Goal: Task Accomplishment & Management: Complete application form

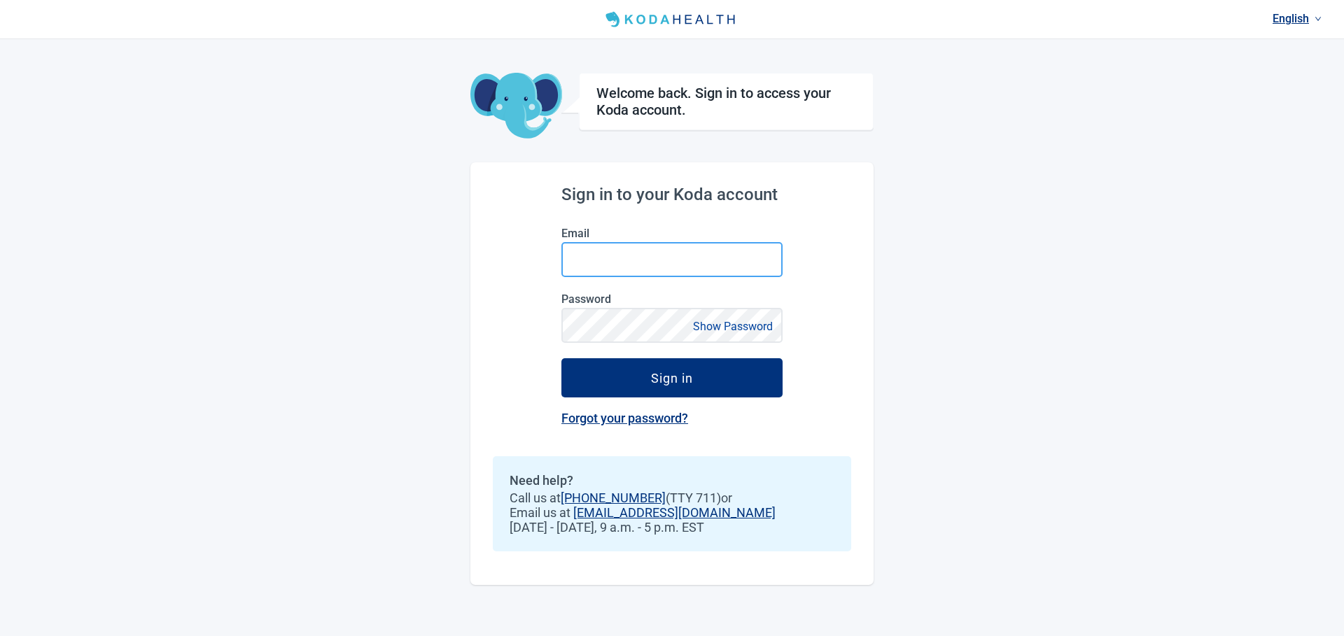
click at [711, 258] on input "Email" at bounding box center [672, 259] width 221 height 35
type input "[PERSON_NAME][EMAIL_ADDRESS][DOMAIN_NAME]"
click at [562, 359] on button "Sign in" at bounding box center [672, 378] width 221 height 39
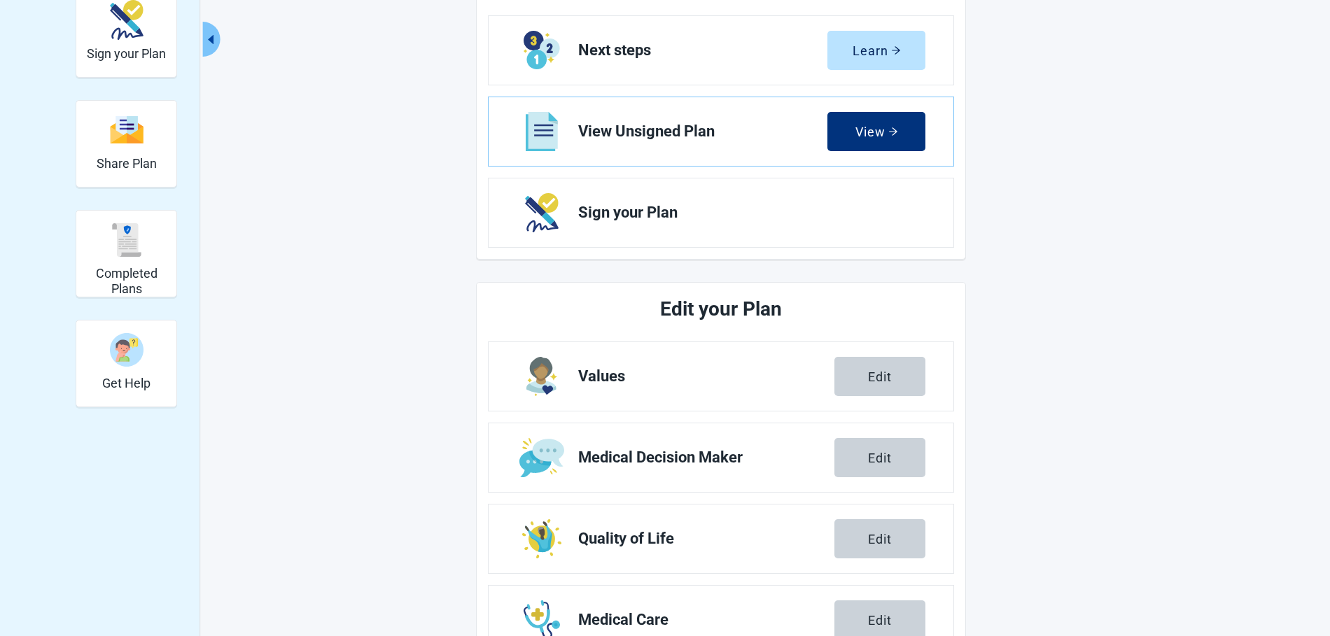
scroll to position [239, 0]
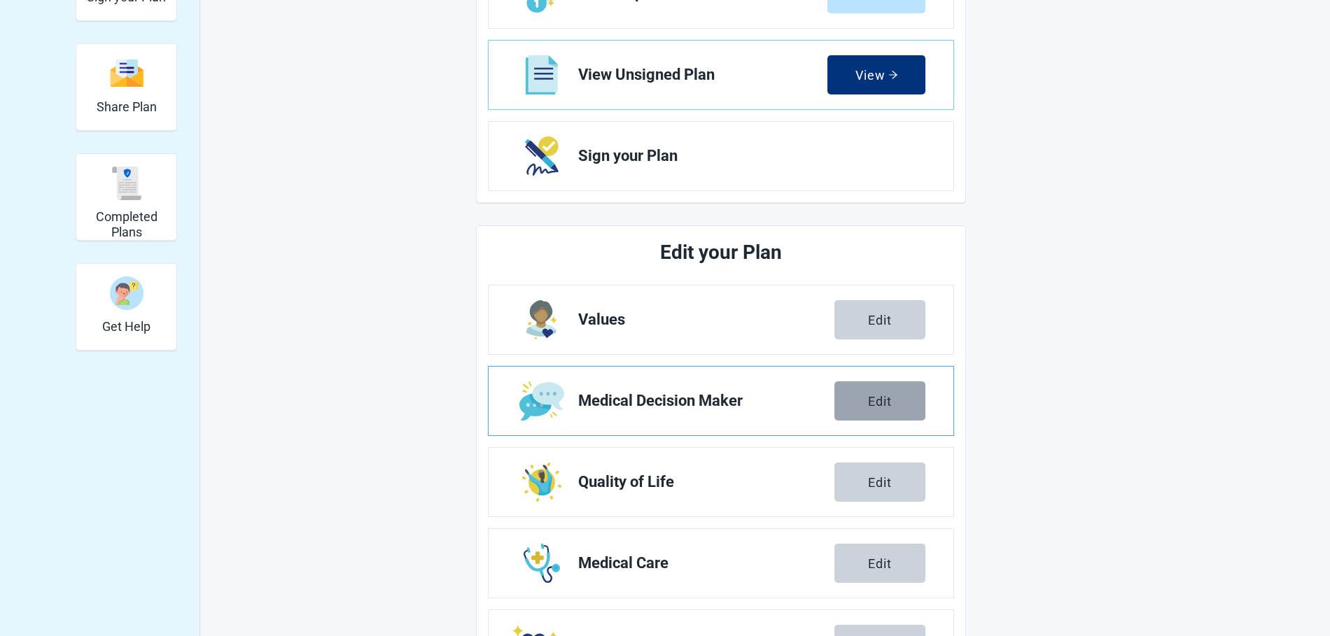
click at [879, 394] on div "Edit" at bounding box center [880, 401] width 24 height 14
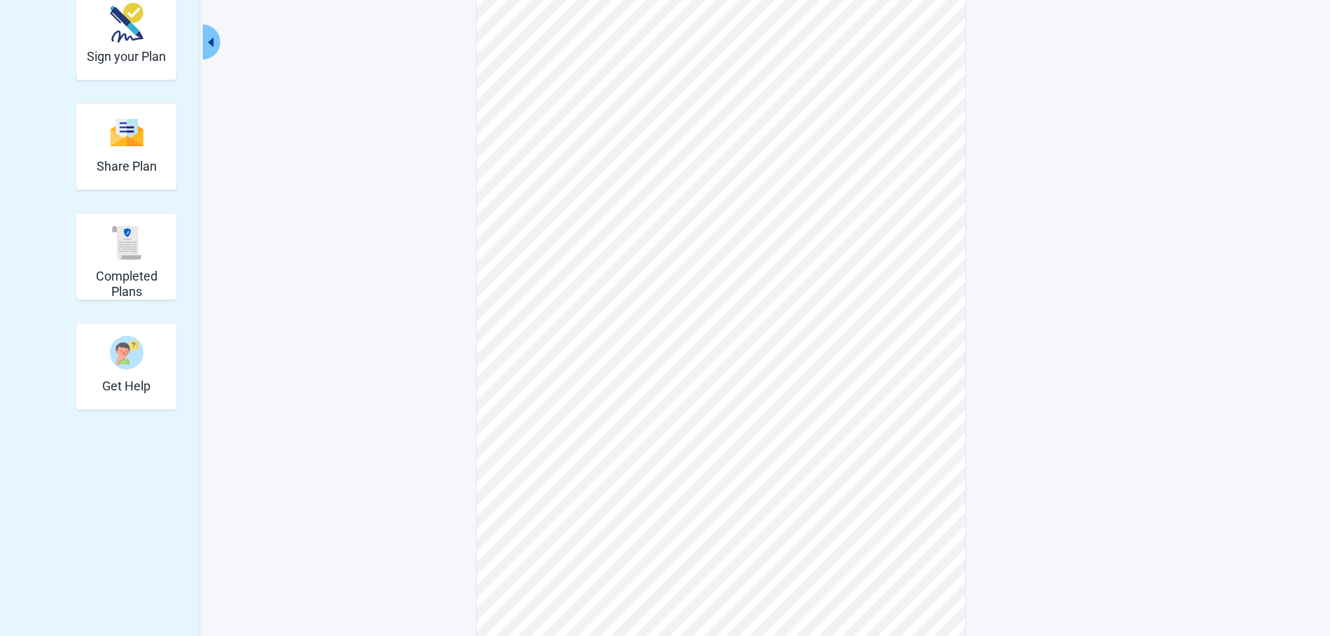
scroll to position [172, 0]
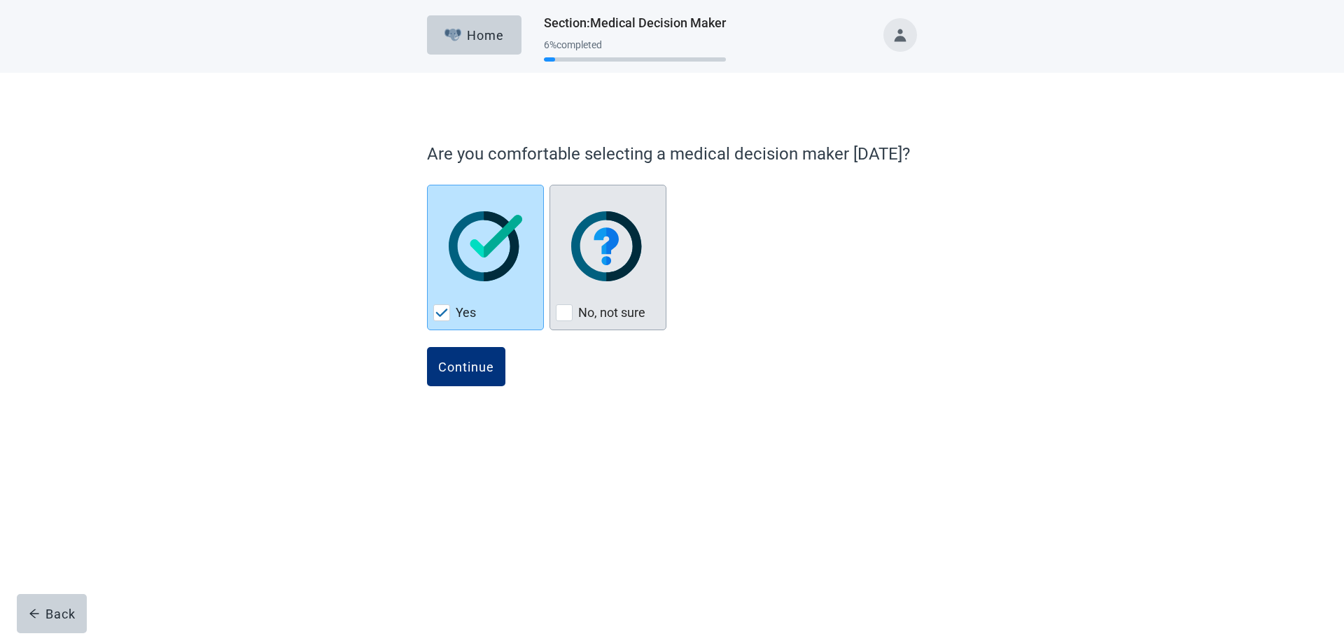
click at [622, 319] on label "No, not sure" at bounding box center [611, 313] width 67 height 17
checkbox input "false"
checkbox input "true"
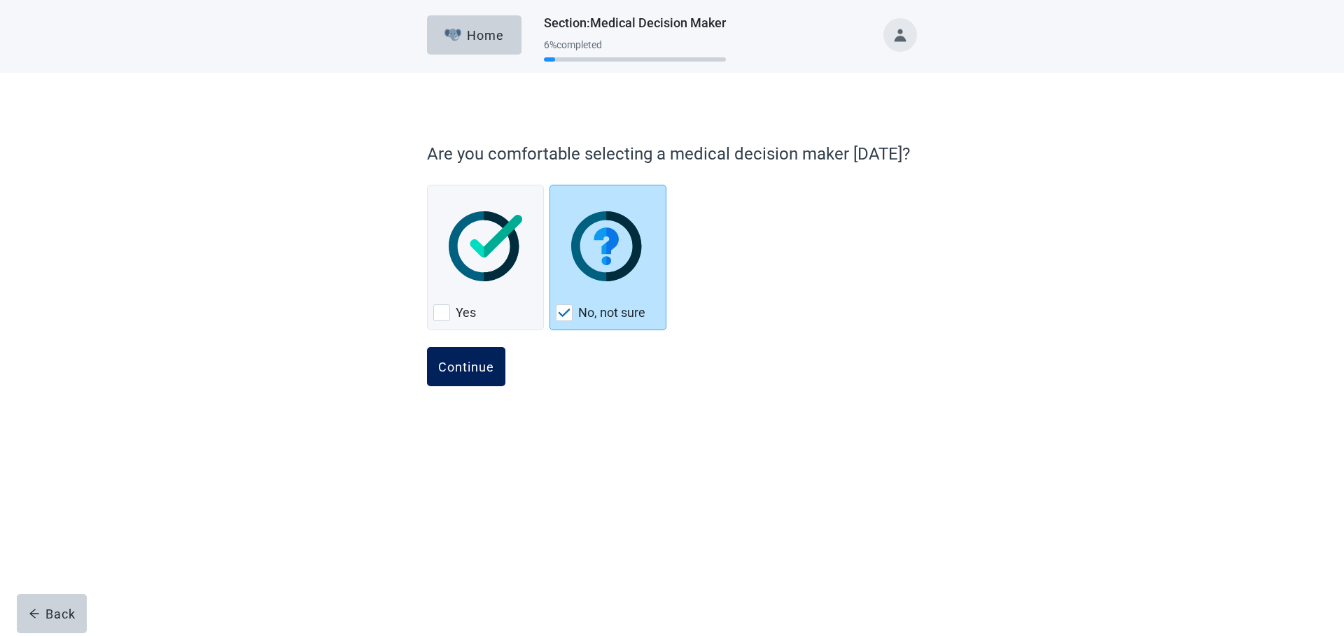
click at [472, 379] on button "Continue" at bounding box center [466, 366] width 78 height 39
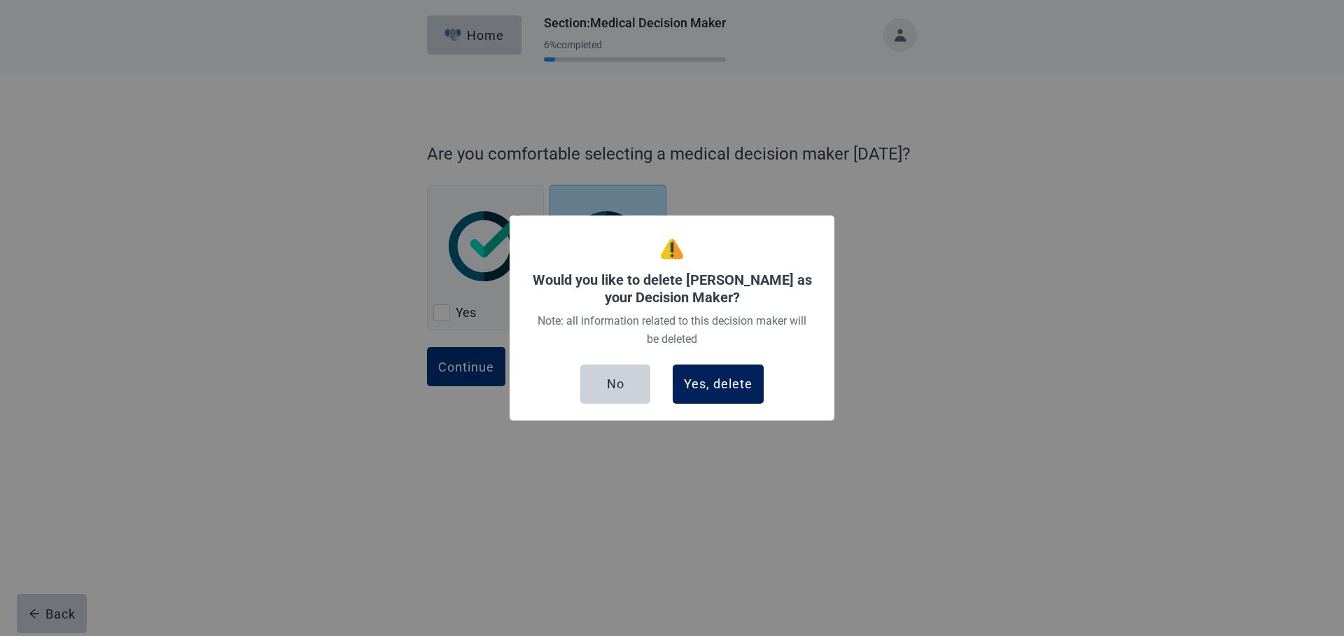
click at [714, 382] on div "Yes, delete" at bounding box center [718, 384] width 69 height 14
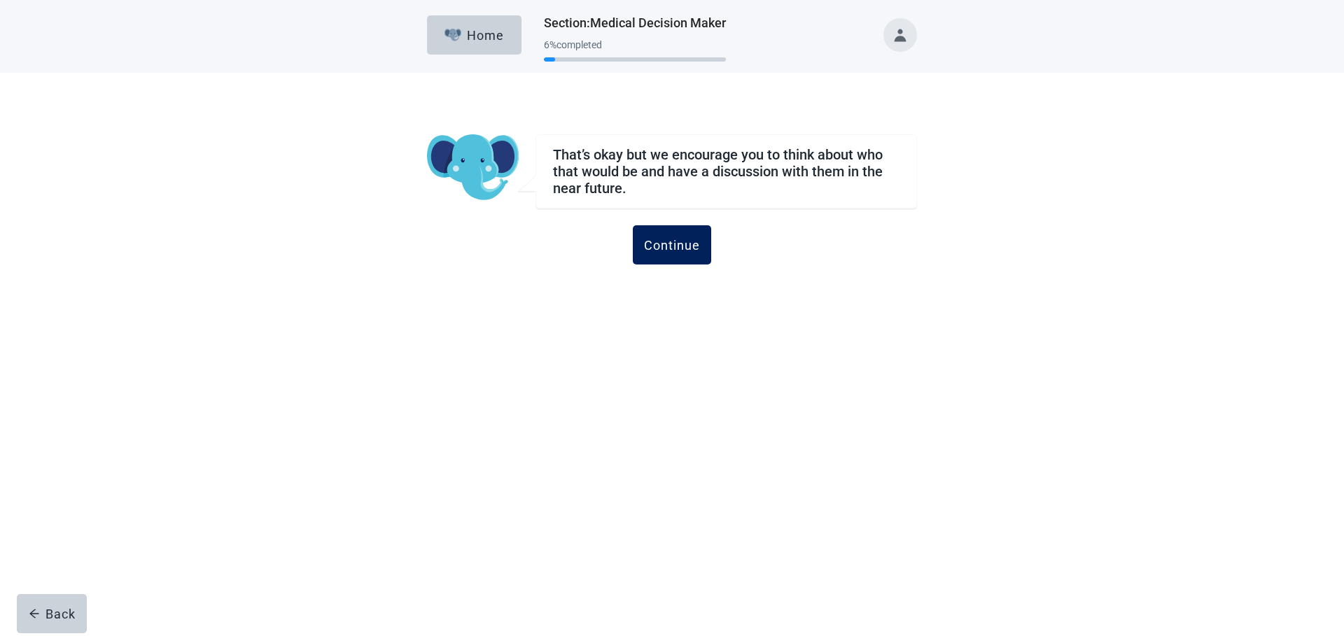
click at [673, 242] on div "Continue" at bounding box center [672, 245] width 56 height 14
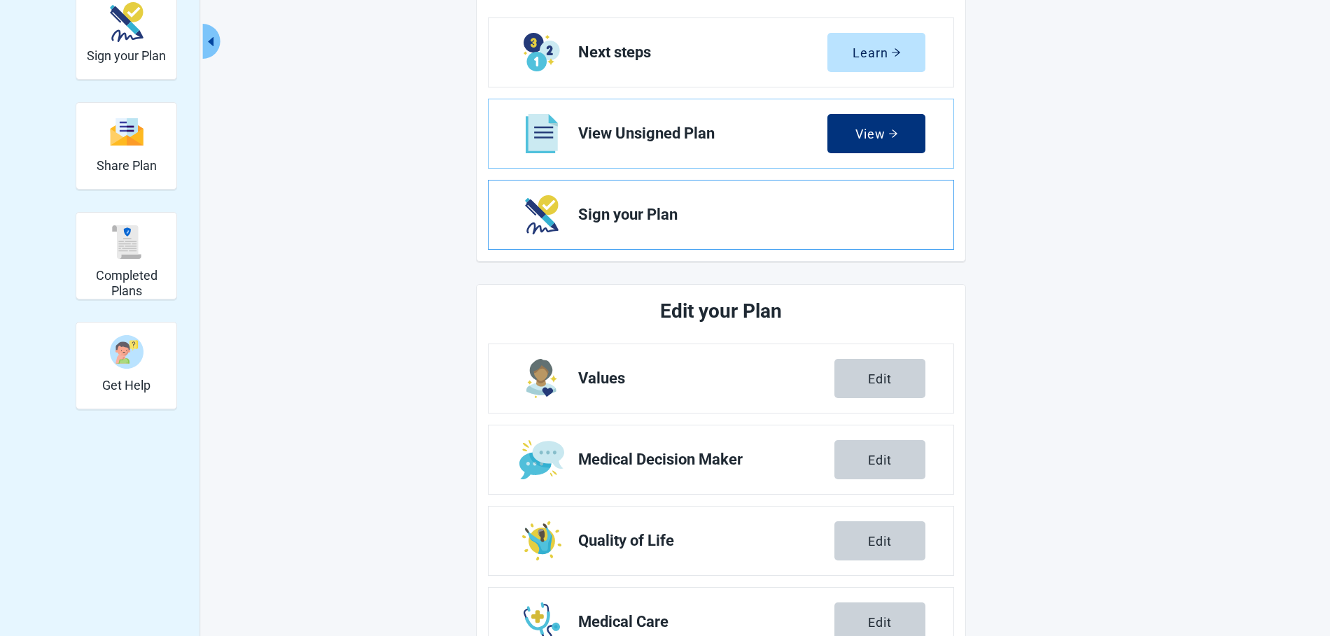
scroll to position [211, 0]
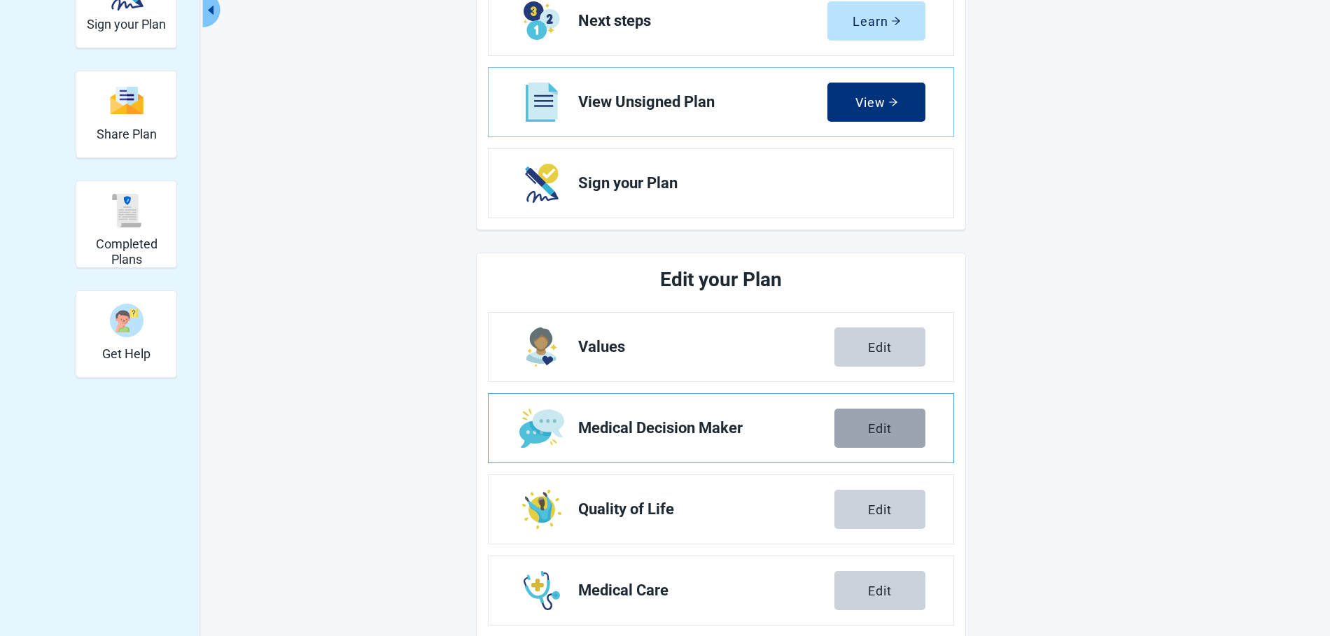
click at [855, 429] on button "Edit" at bounding box center [880, 428] width 91 height 39
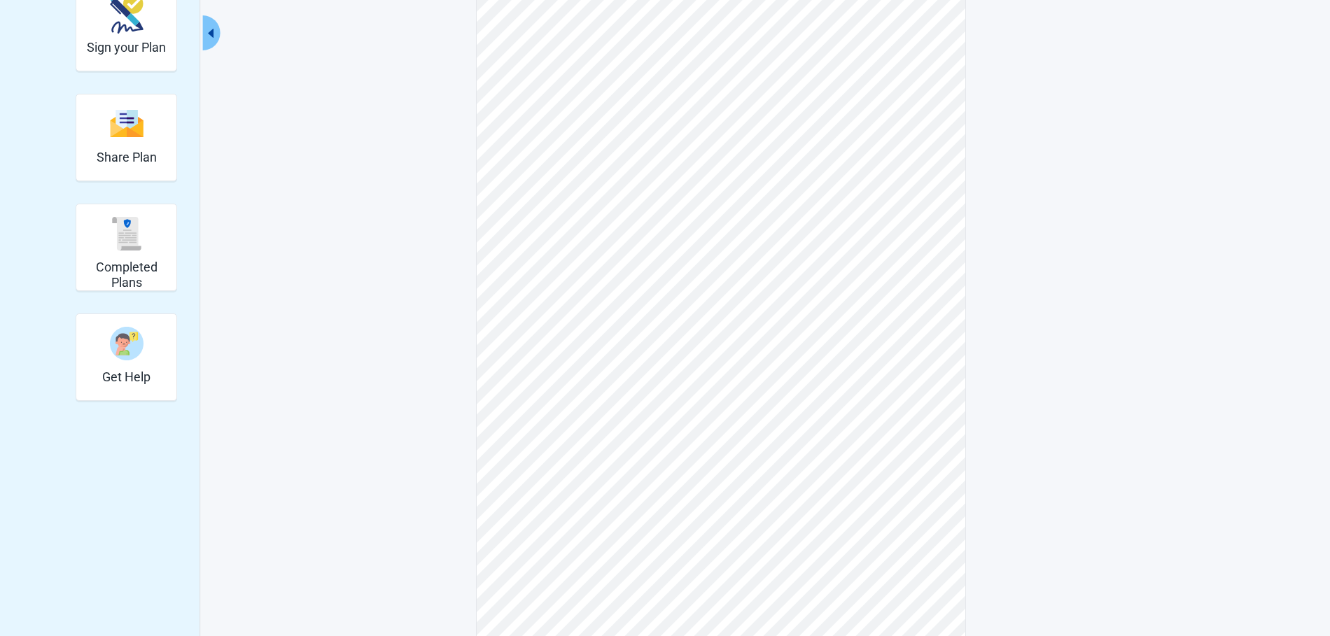
scroll to position [141, 0]
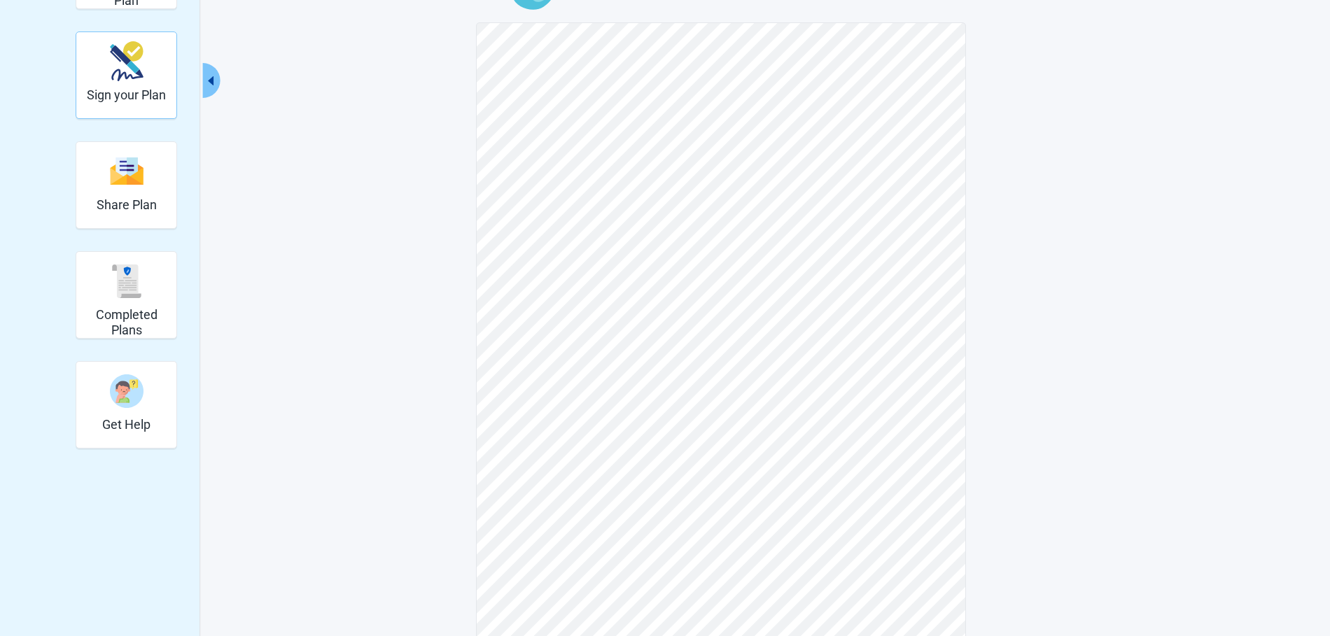
click at [144, 99] on h2 "Sign your Plan" at bounding box center [126, 95] width 79 height 15
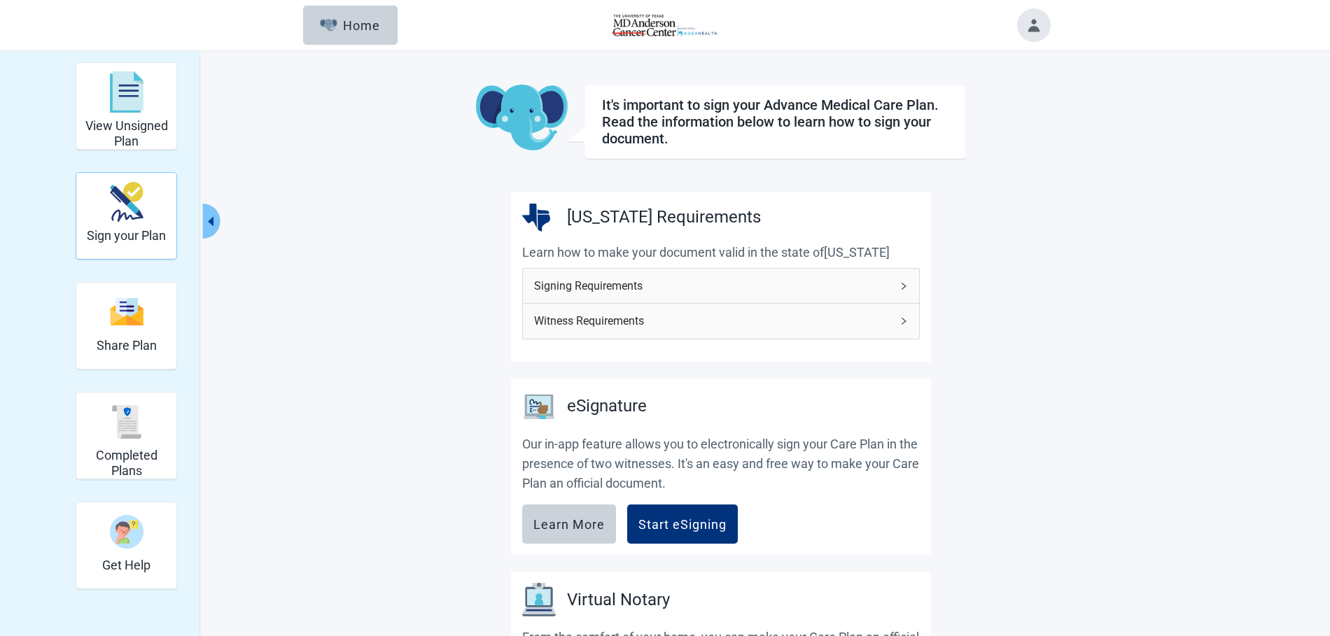
click at [152, 232] on h2 "Sign your Plan" at bounding box center [126, 235] width 79 height 15
click at [141, 205] on img "Sign your Plan" at bounding box center [127, 202] width 34 height 40
click at [700, 519] on div "Start eSigning" at bounding box center [683, 524] width 88 height 14
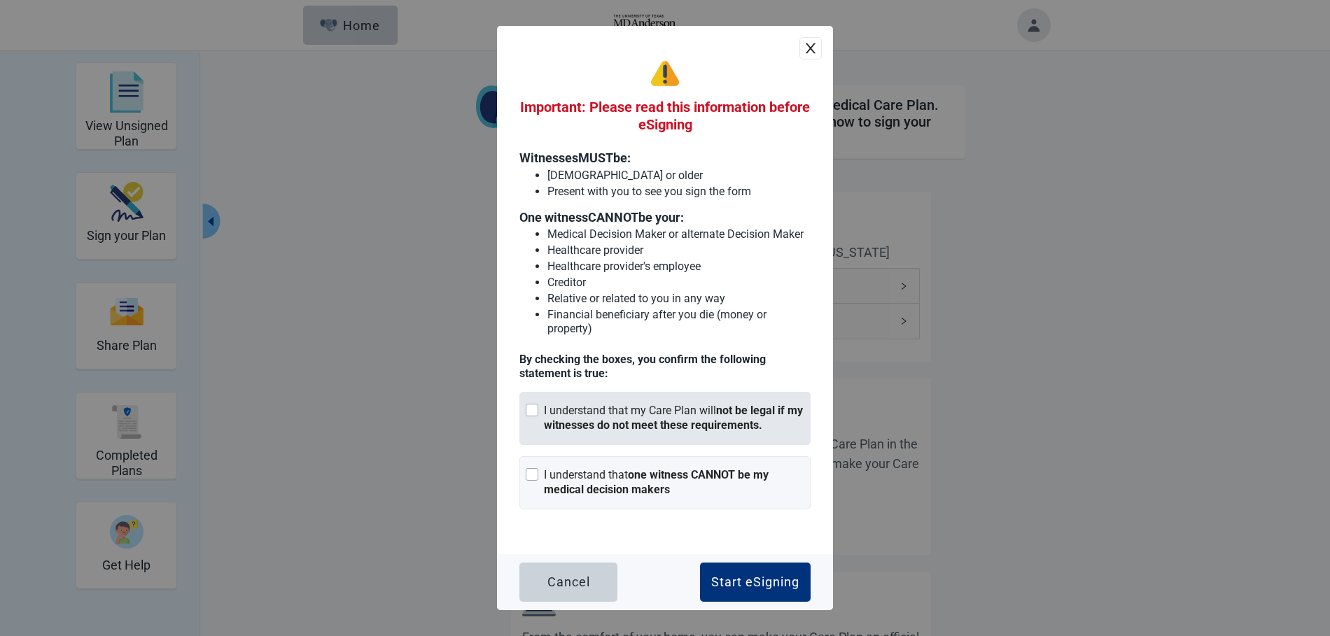
click at [634, 415] on div "I understand that my Care Plan will not be legal if my witnesses do not meet th…" at bounding box center [674, 418] width 260 height 29
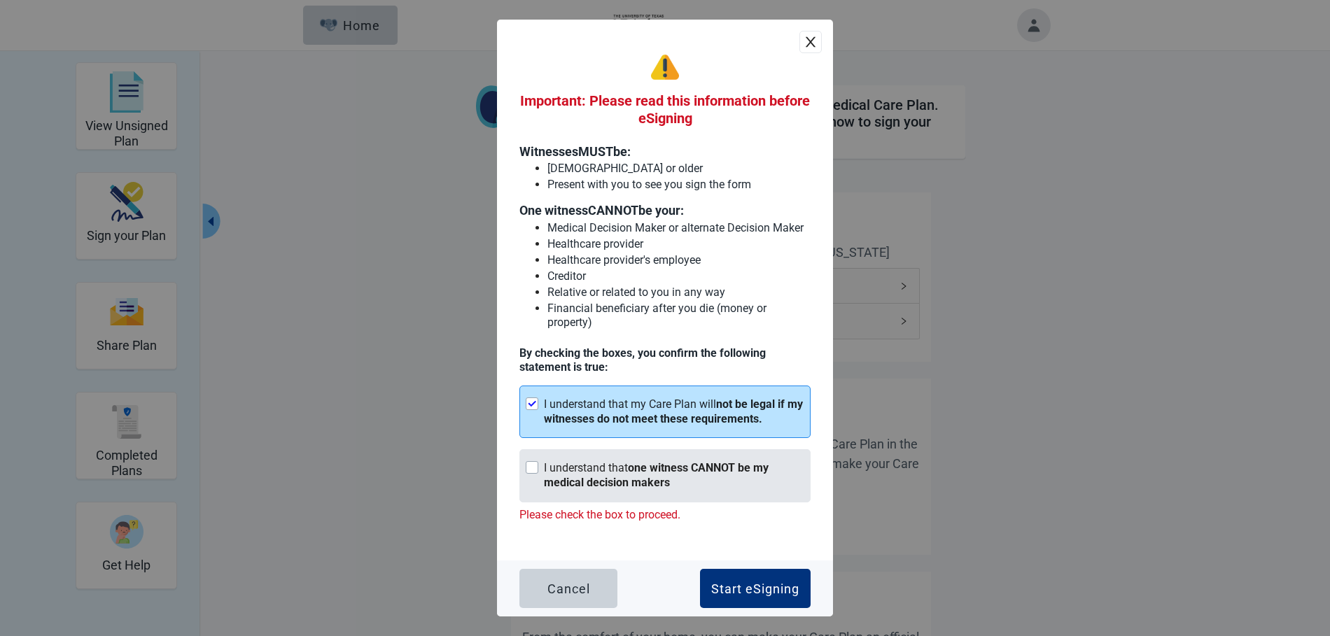
click at [601, 480] on strong "one witness CANNOT be my medical decision makers" at bounding box center [656, 475] width 225 height 28
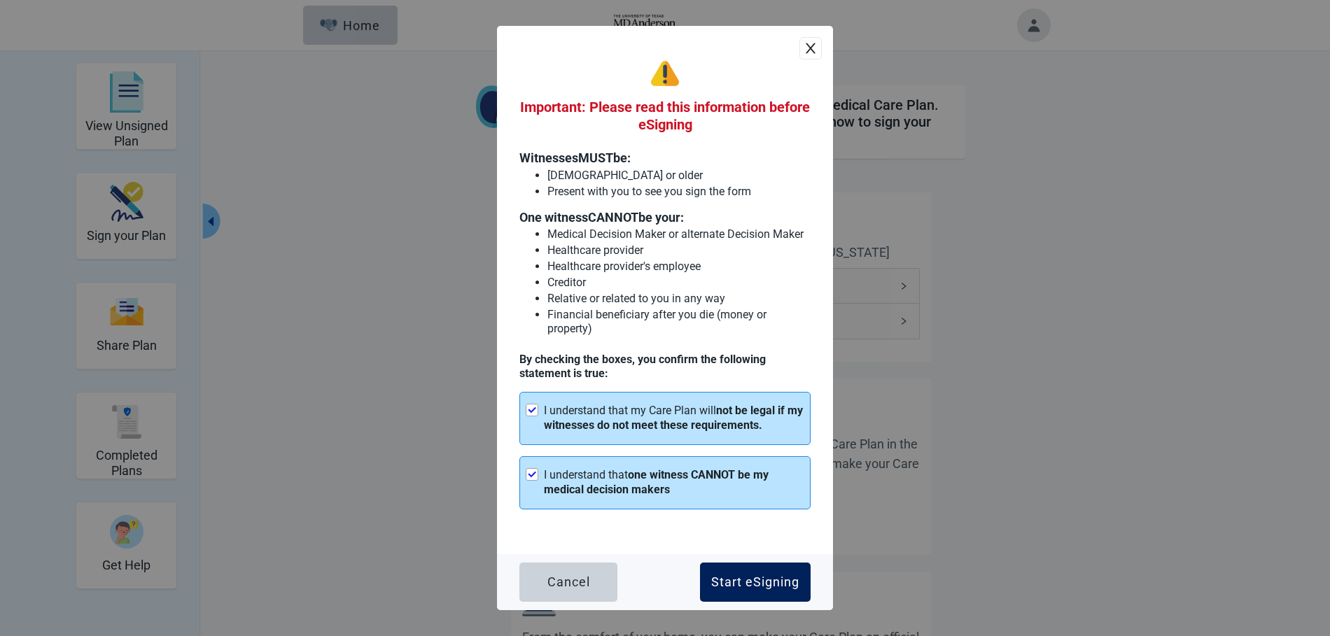
click at [756, 579] on div "Start eSigning" at bounding box center [755, 583] width 88 height 14
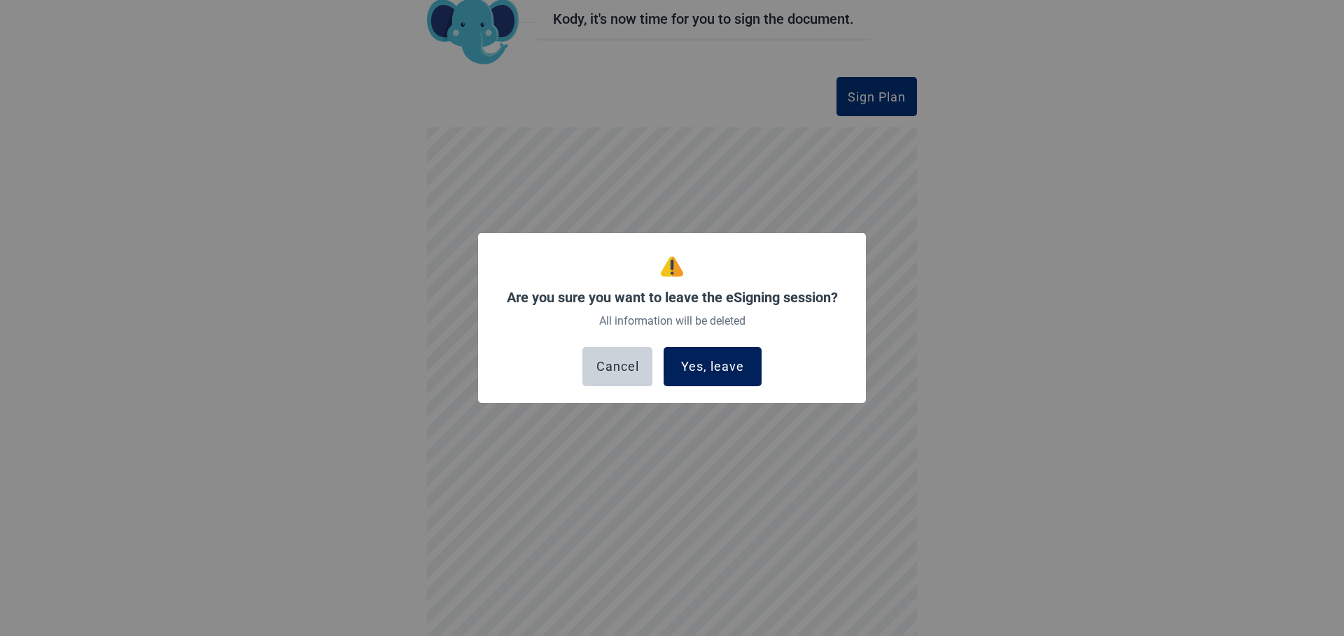
scroll to position [109, 0]
click at [727, 367] on div "Yes, leave" at bounding box center [712, 367] width 63 height 14
